Goal: Information Seeking & Learning: Understand process/instructions

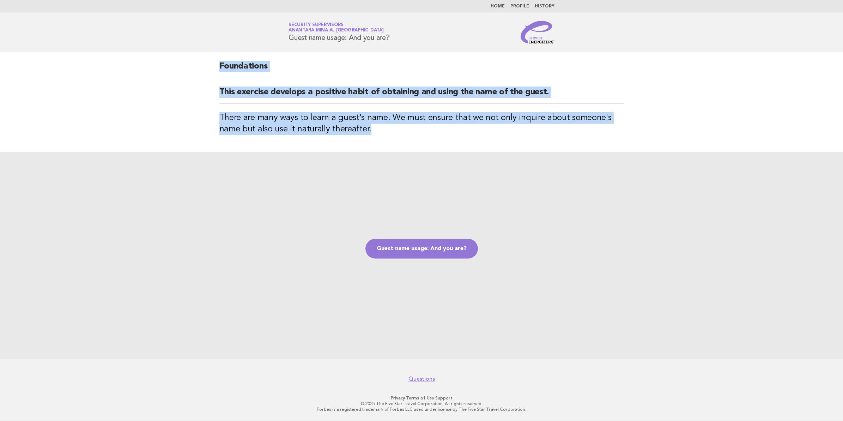
drag, startPoint x: 221, startPoint y: 65, endPoint x: 379, endPoint y: 132, distance: 171.4
click at [379, 132] on div "Foundations This exercise develops a positive habit of obtaining and using the …" at bounding box center [422, 101] width 422 height 99
copy div "Foundations This exercise develops a positive habit of obtaining and using the …"
click at [429, 240] on link "Guest name usage: And you are?" at bounding box center [422, 248] width 113 height 20
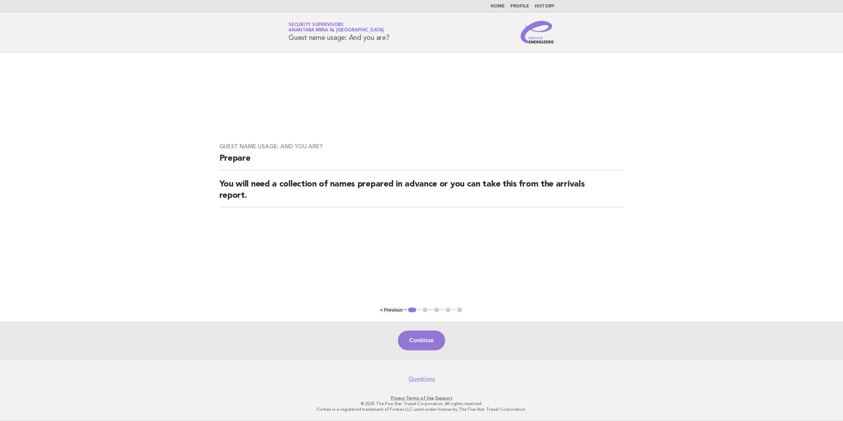
click at [422, 338] on button "Continue" at bounding box center [421, 340] width 47 height 20
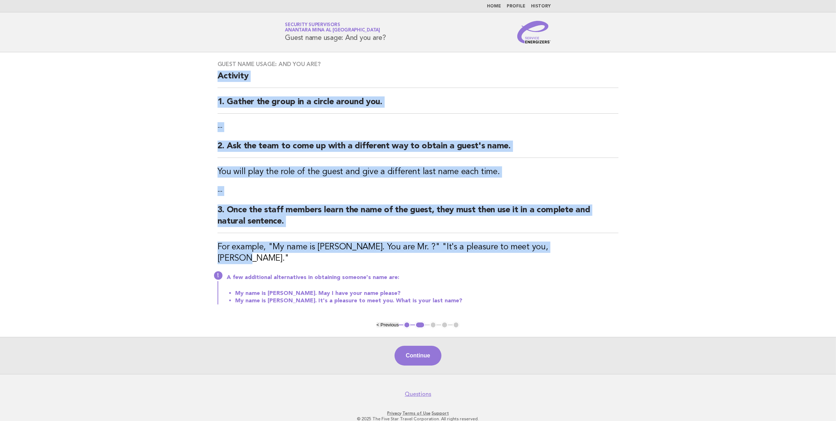
drag, startPoint x: 216, startPoint y: 78, endPoint x: 562, endPoint y: 247, distance: 384.7
click at [562, 247] on div "Guest name usage: And you are? Activity 1. Gather the group in a circle around …" at bounding box center [418, 186] width 418 height 269
copy div "Activity 1. Gather the group in a circle around you. -- 2. Ask the team to come…"
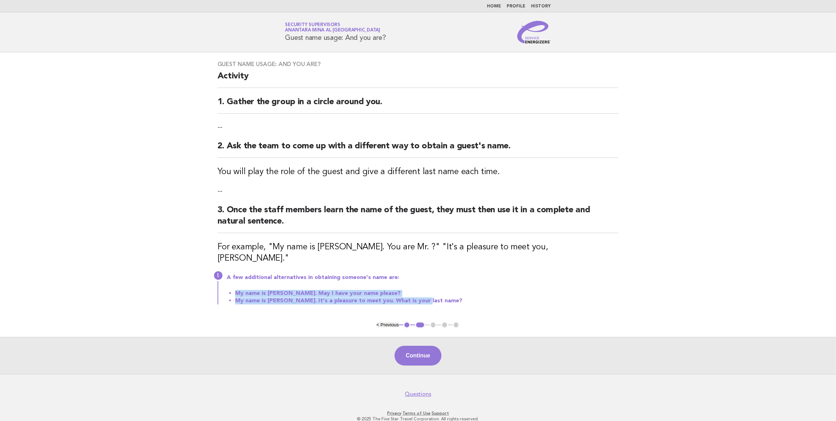
drag, startPoint x: 420, startPoint y: 290, endPoint x: 234, endPoint y: 276, distance: 186.4
click at [234, 276] on div "A few additional alternatives in obtaining someone's name are: My name is [PERS…" at bounding box center [418, 288] width 401 height 32
drag, startPoint x: 234, startPoint y: 276, endPoint x: 243, endPoint y: 301, distance: 26.2
click at [243, 301] on div "Guest name usage: And you are? Activity 1. Gather the group in a circle around …" at bounding box center [418, 186] width 418 height 269
drag, startPoint x: 235, startPoint y: 283, endPoint x: 431, endPoint y: 304, distance: 198.0
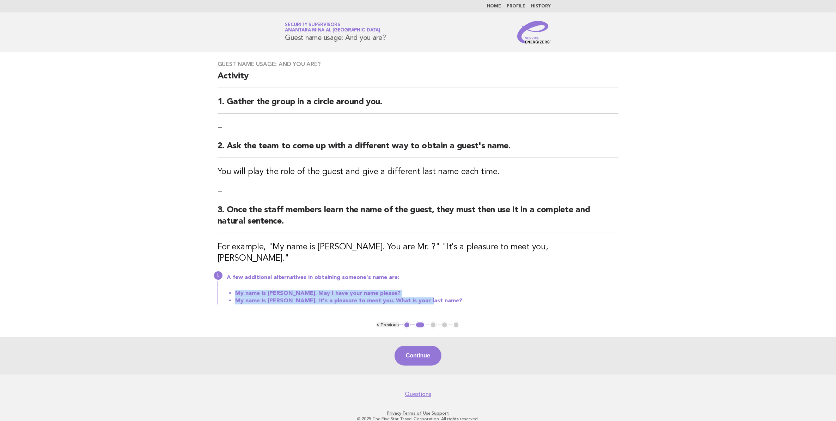
click at [431, 304] on div "Guest name usage: And you are? Activity 1. Gather the group in a circle around …" at bounding box center [418, 186] width 418 height 269
copy ul "My name is [PERSON_NAME]. May I have your name please? My name is [PERSON_NAME]…"
click at [427, 354] on button "Continue" at bounding box center [418, 355] width 47 height 20
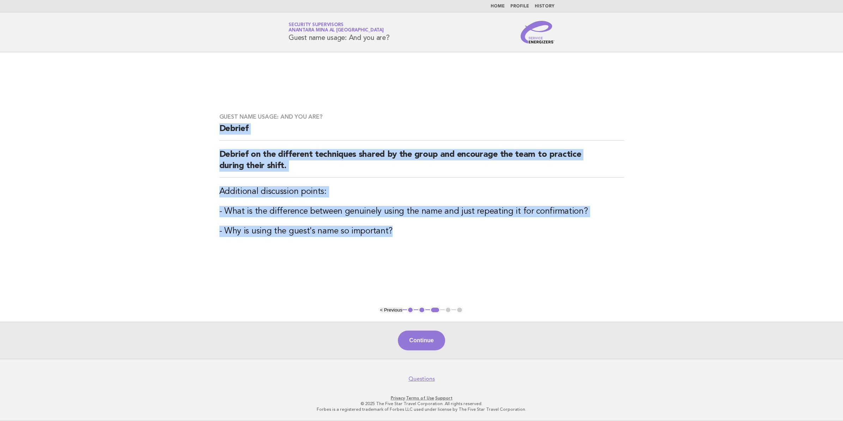
drag, startPoint x: 222, startPoint y: 127, endPoint x: 415, endPoint y: 232, distance: 219.6
click at [415, 232] on div "Guest name usage: And you are? [PERSON_NAME] on the different techniques shared…" at bounding box center [422, 179] width 422 height 149
copy div "Debrief Debrief on the different techniques shared by the group and encourage t…"
click at [430, 339] on button "Continue" at bounding box center [421, 340] width 47 height 20
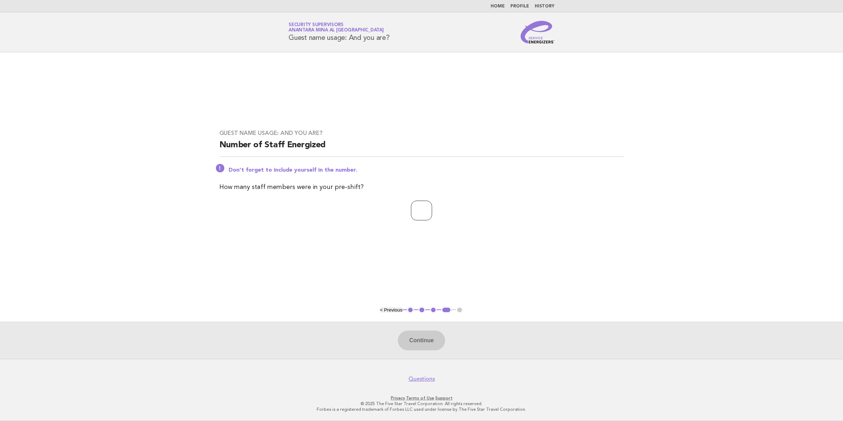
click at [415, 218] on input "number" at bounding box center [421, 210] width 21 height 20
type input "**"
click at [425, 346] on button "Continue" at bounding box center [421, 340] width 47 height 20
